Goal: Information Seeking & Learning: Learn about a topic

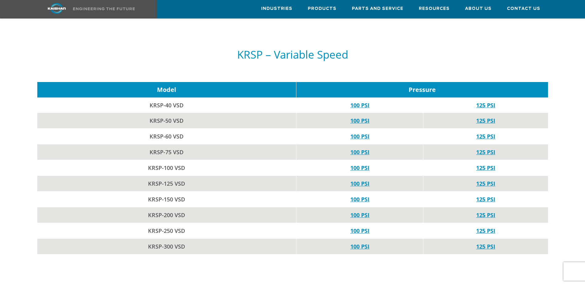
scroll to position [1389, 0]
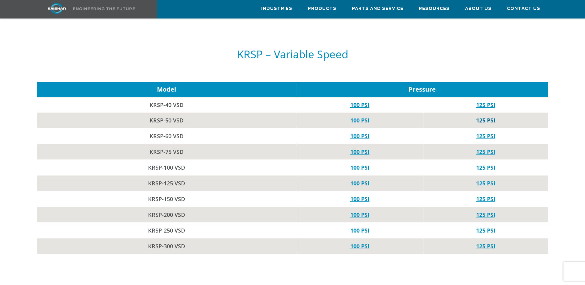
click at [490, 117] on link "125 PSI" at bounding box center [485, 120] width 19 height 7
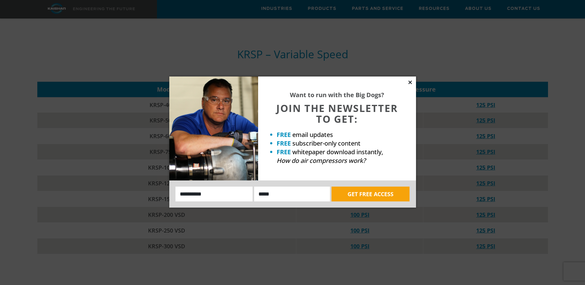
click at [412, 82] on icon at bounding box center [411, 83] width 6 height 6
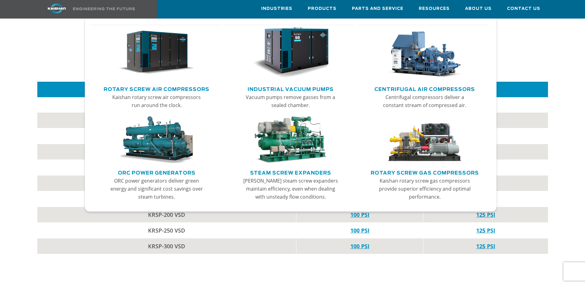
click at [150, 86] on link "Rotary Screw Air Compressors" at bounding box center [157, 88] width 106 height 9
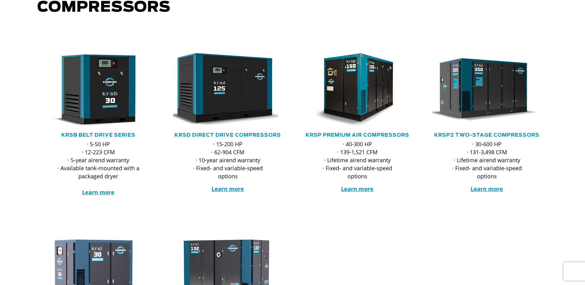
scroll to position [93, 0]
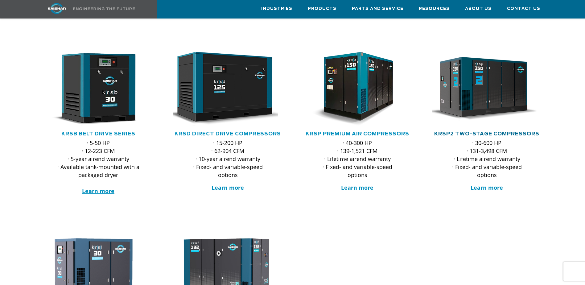
click at [502, 131] on link "KRSP2 Two-Stage Compressors" at bounding box center [486, 133] width 105 height 5
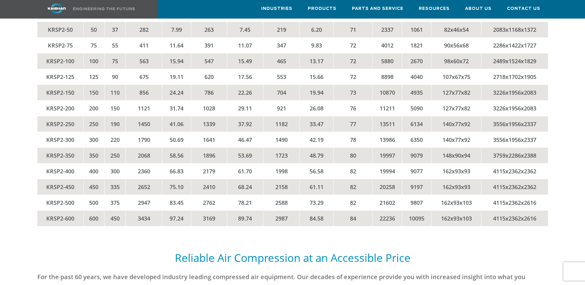
scroll to position [1318, 0]
